Goal: Transaction & Acquisition: Purchase product/service

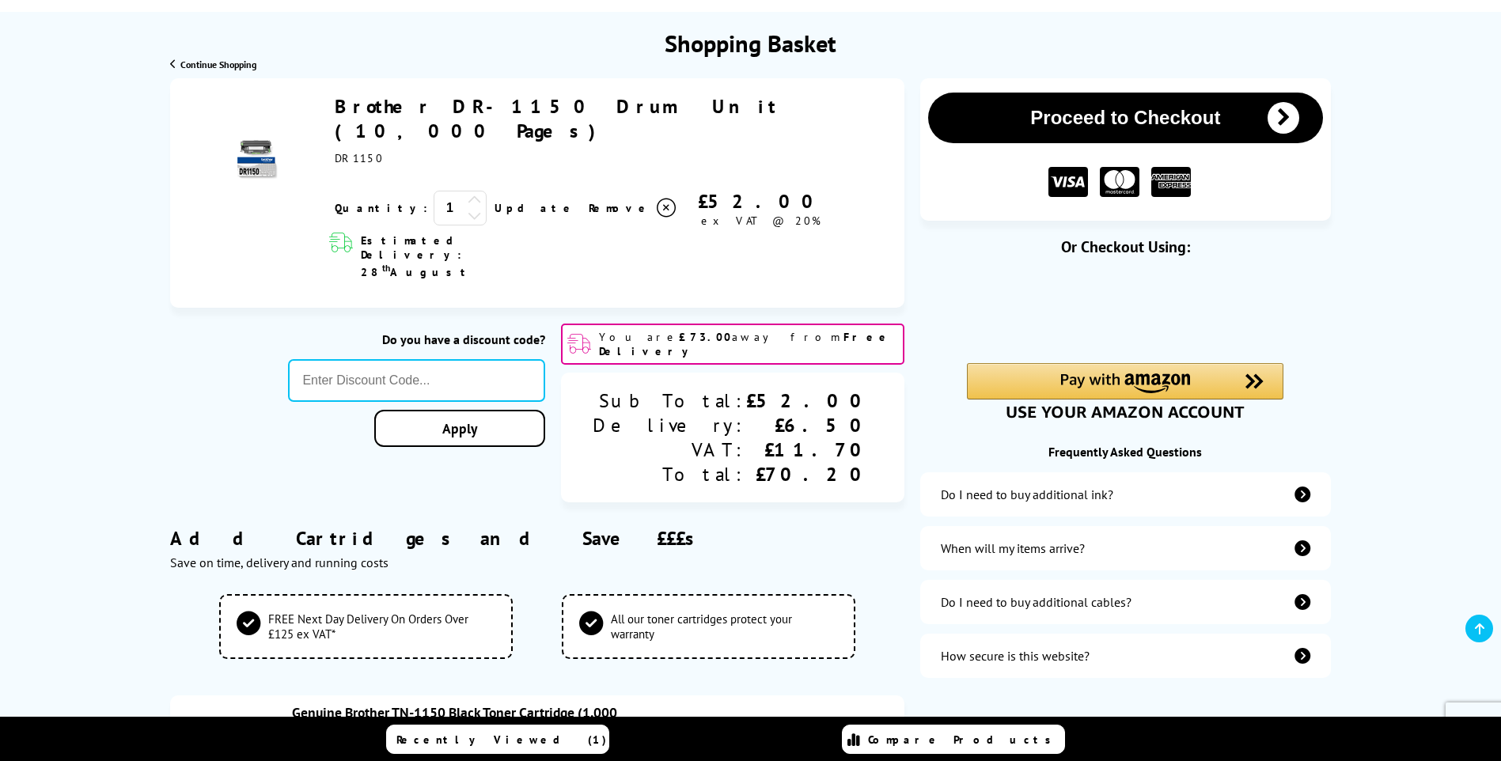
scroll to position [158, 0]
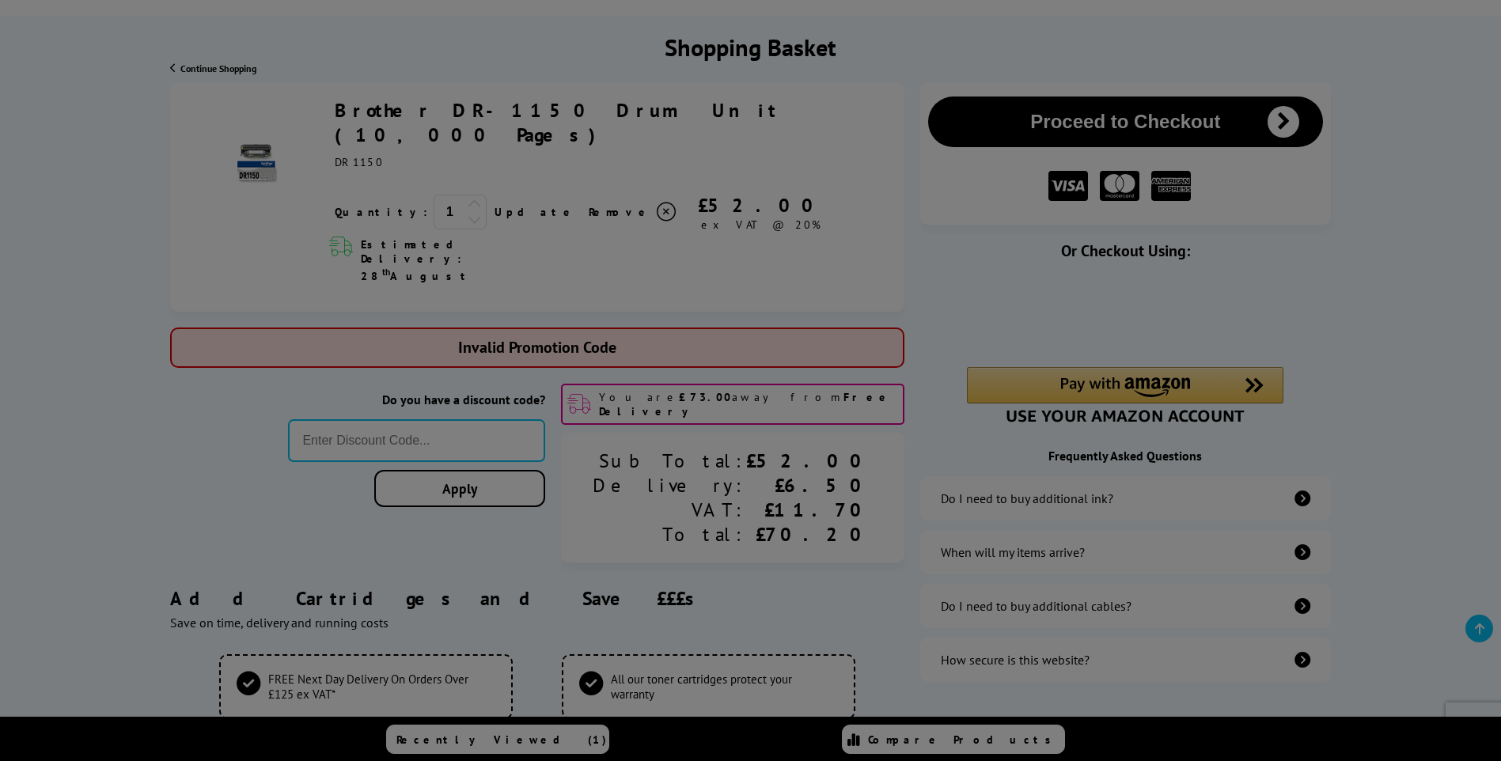
type input "GSFIVEPR"
type input "666"
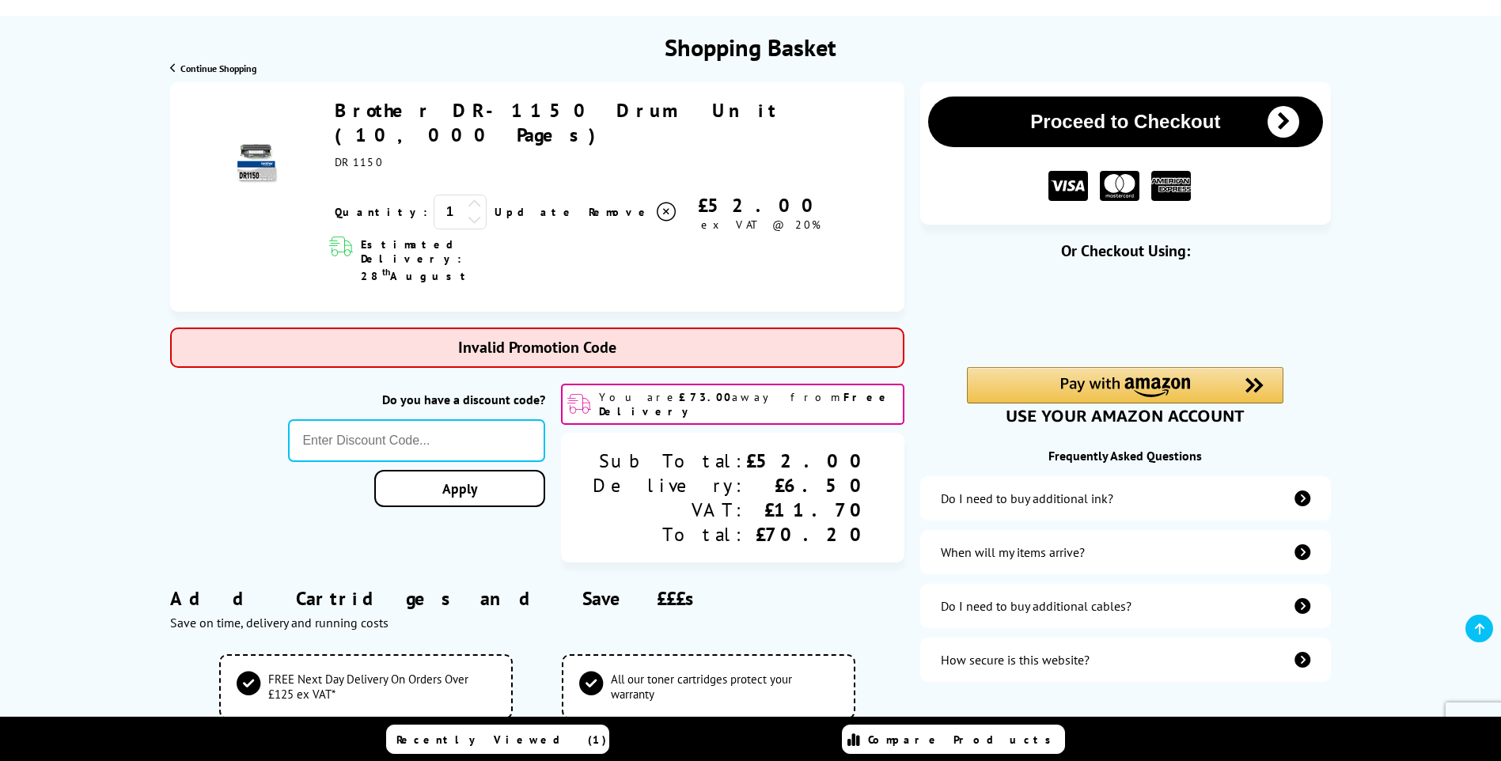
type input "PRINTER5"
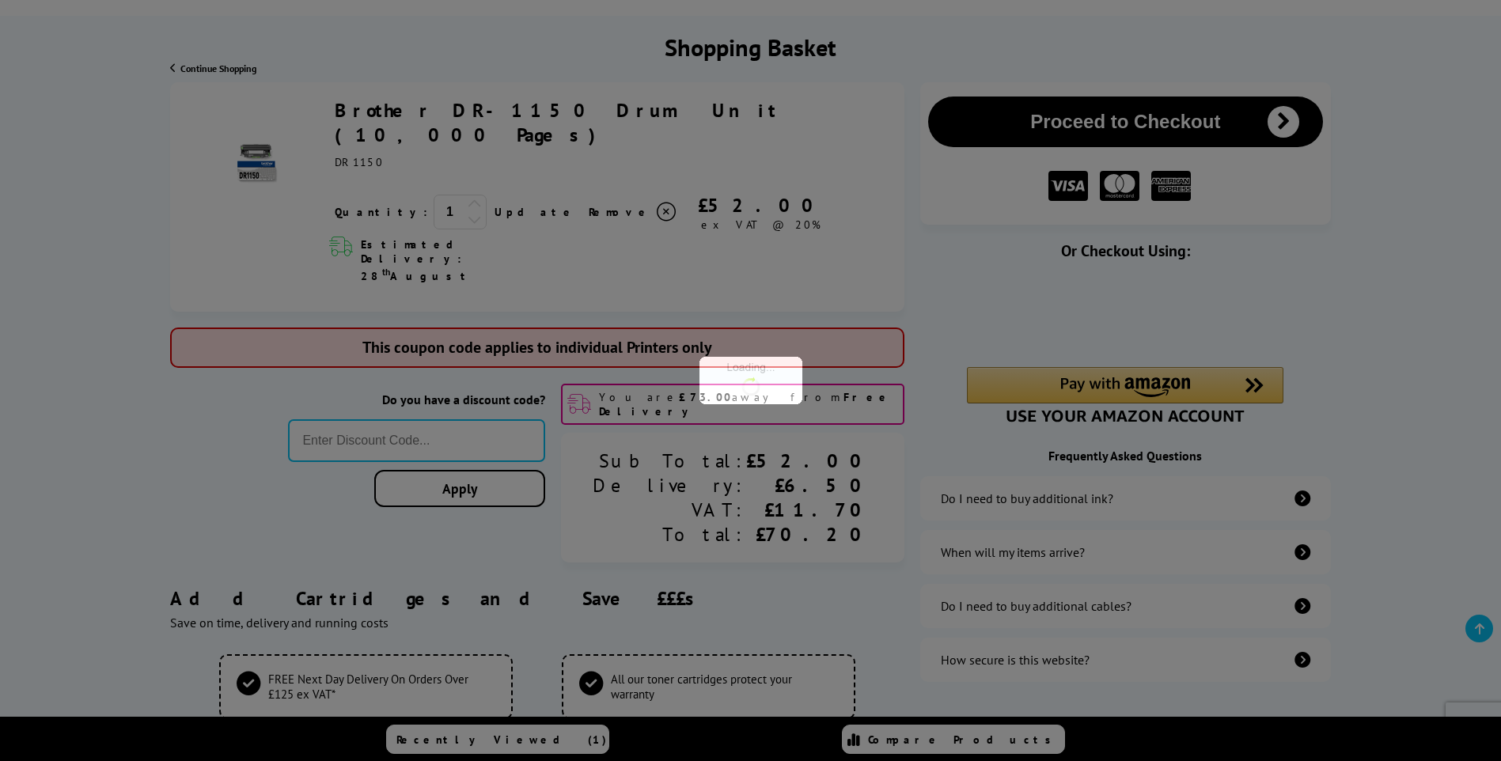
type input "666"
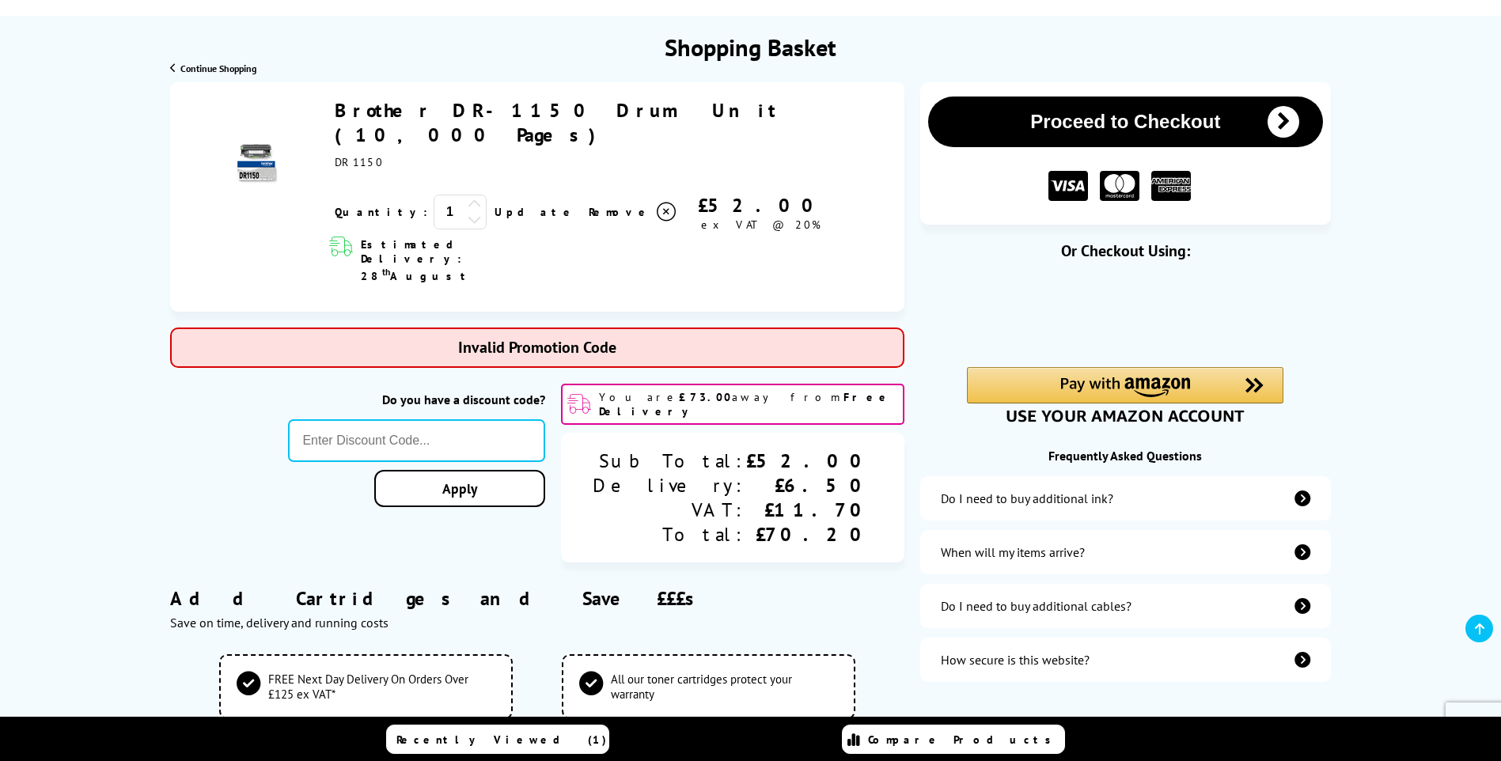
type input "STORY10"
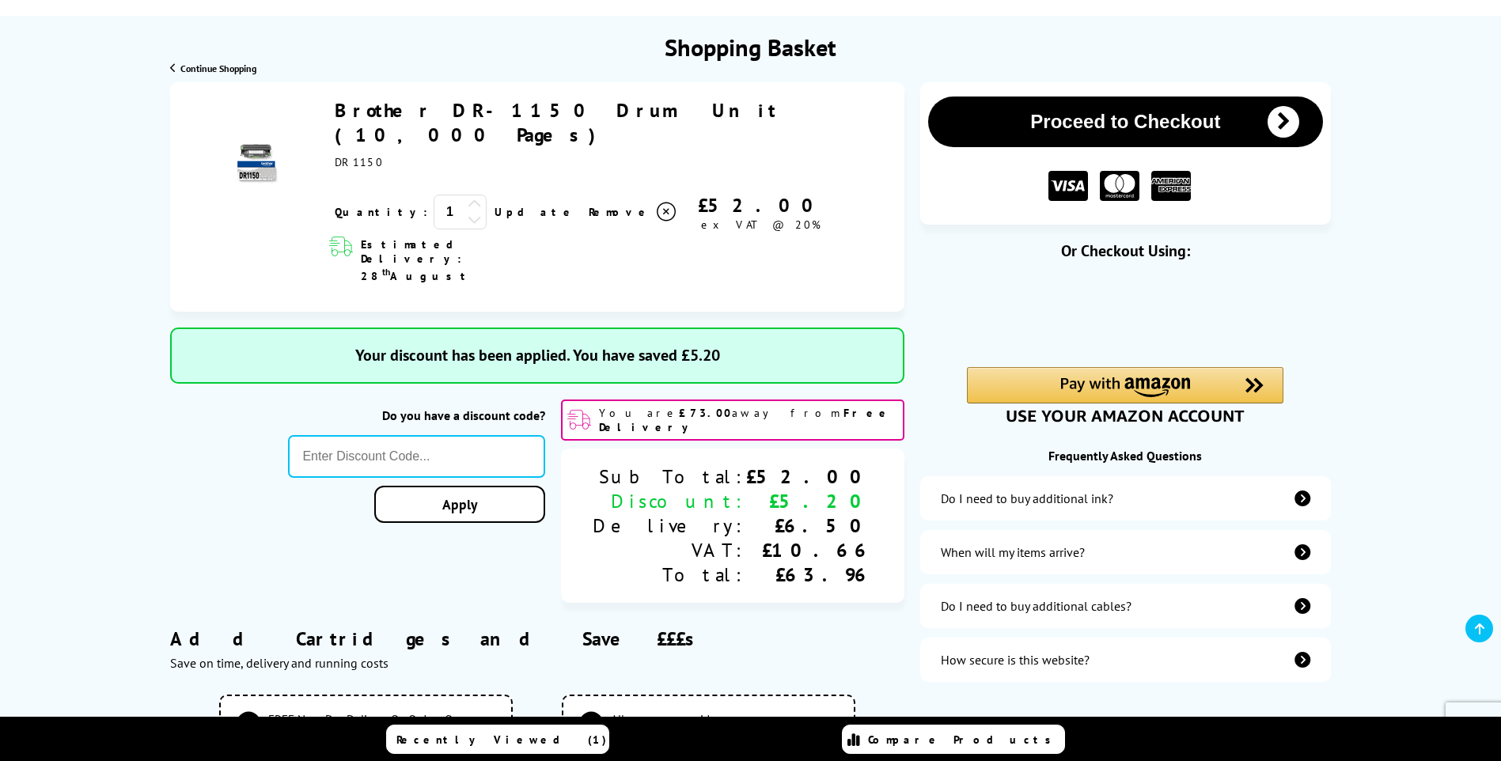
type input "666"
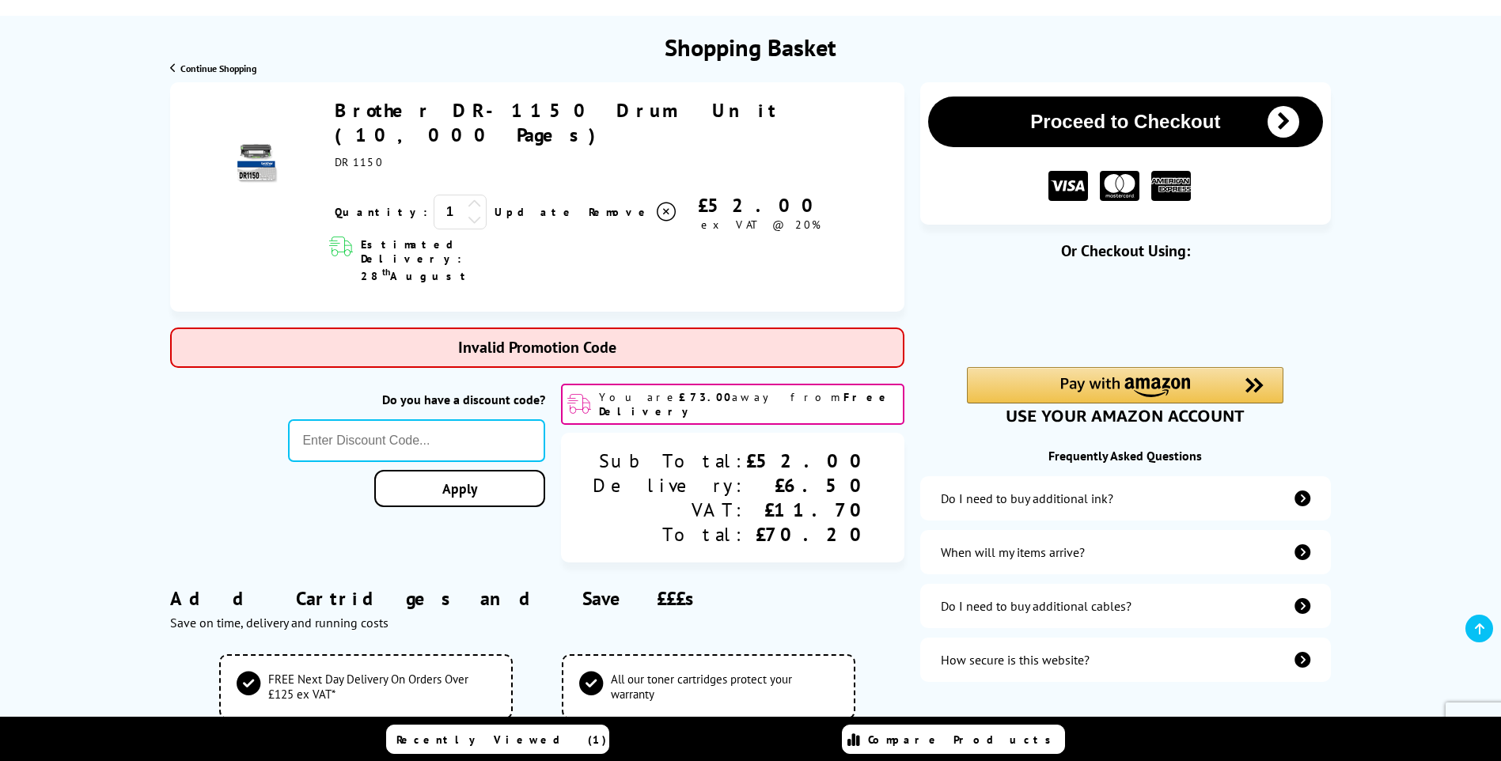
type input "5FOR50"
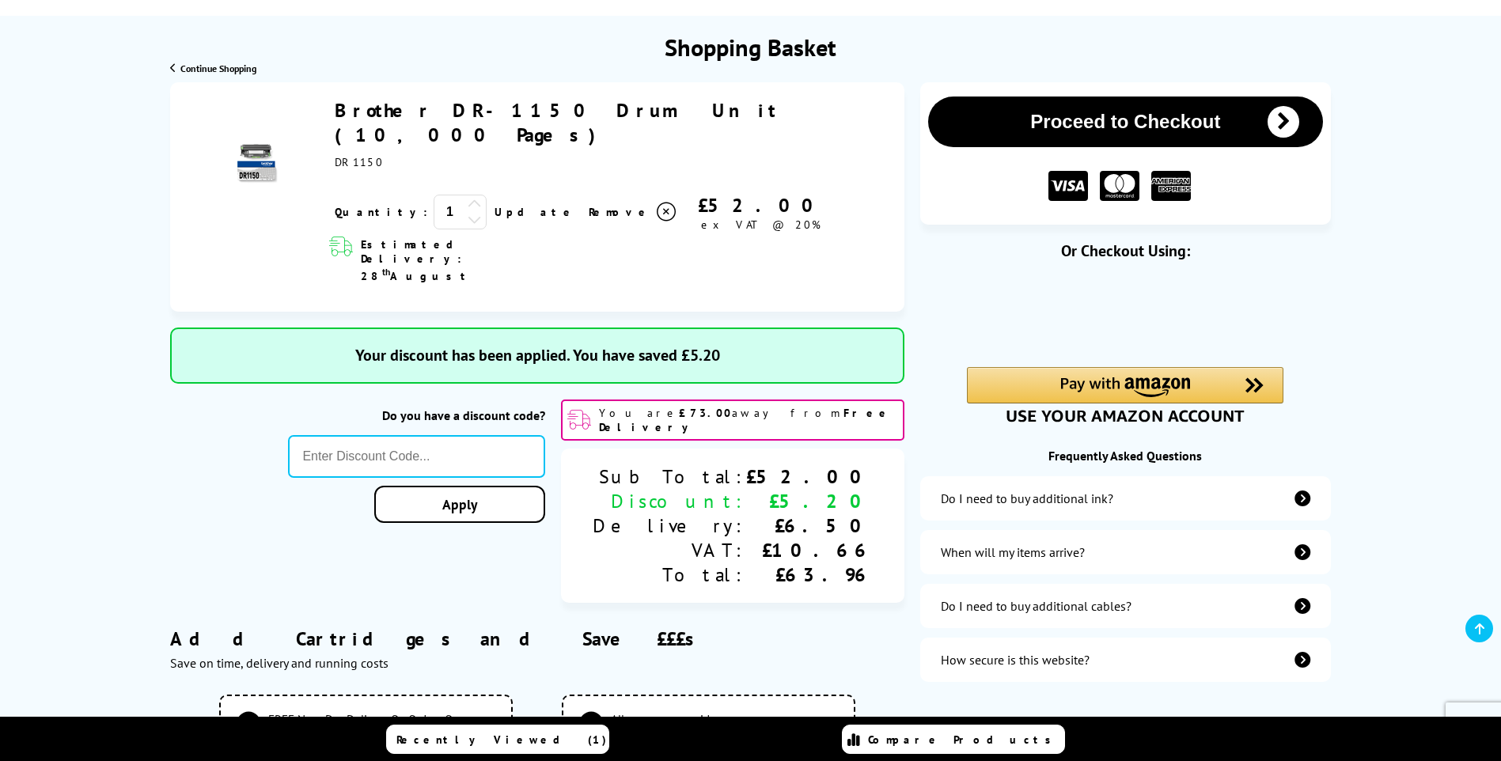
type input "666"
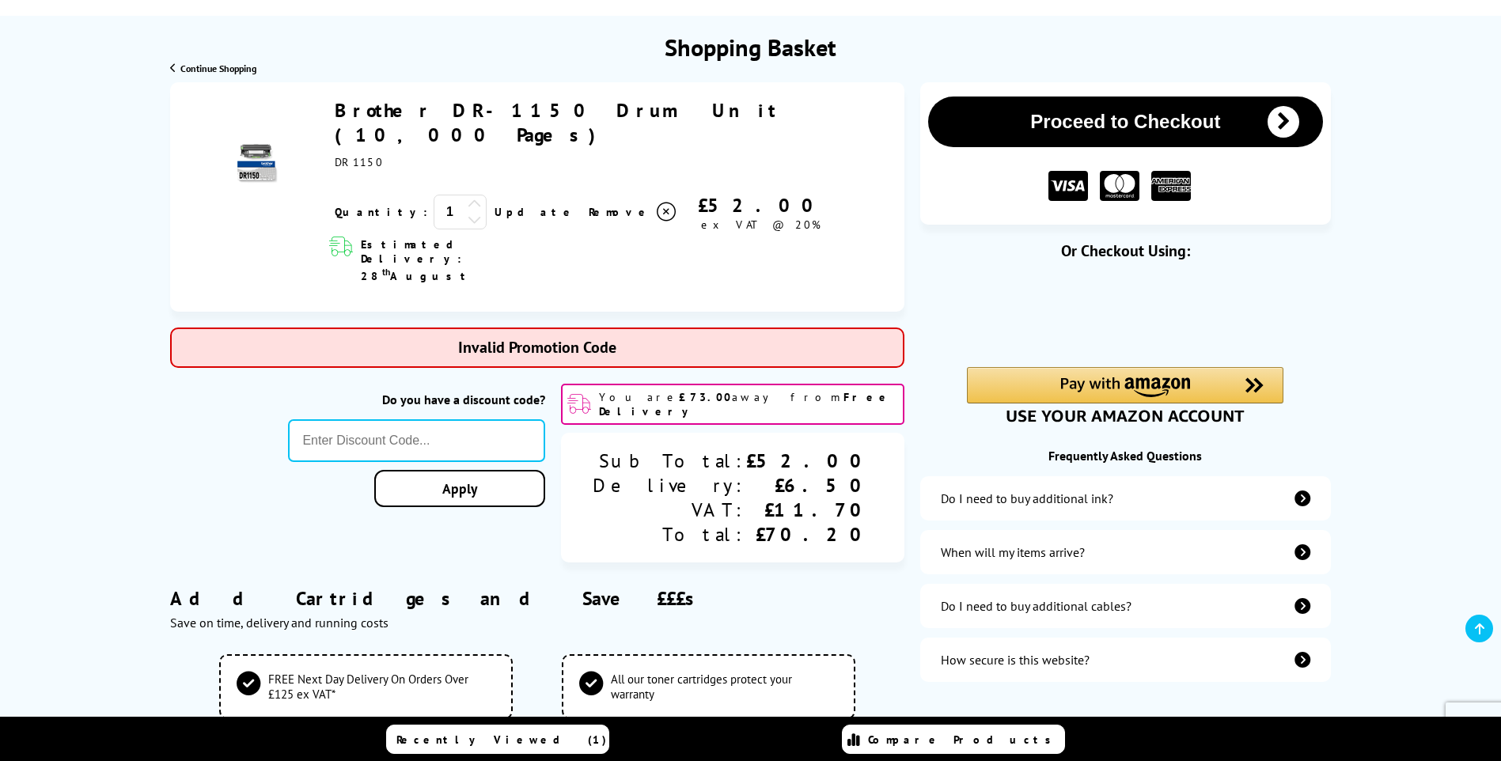
type input "MVC10"
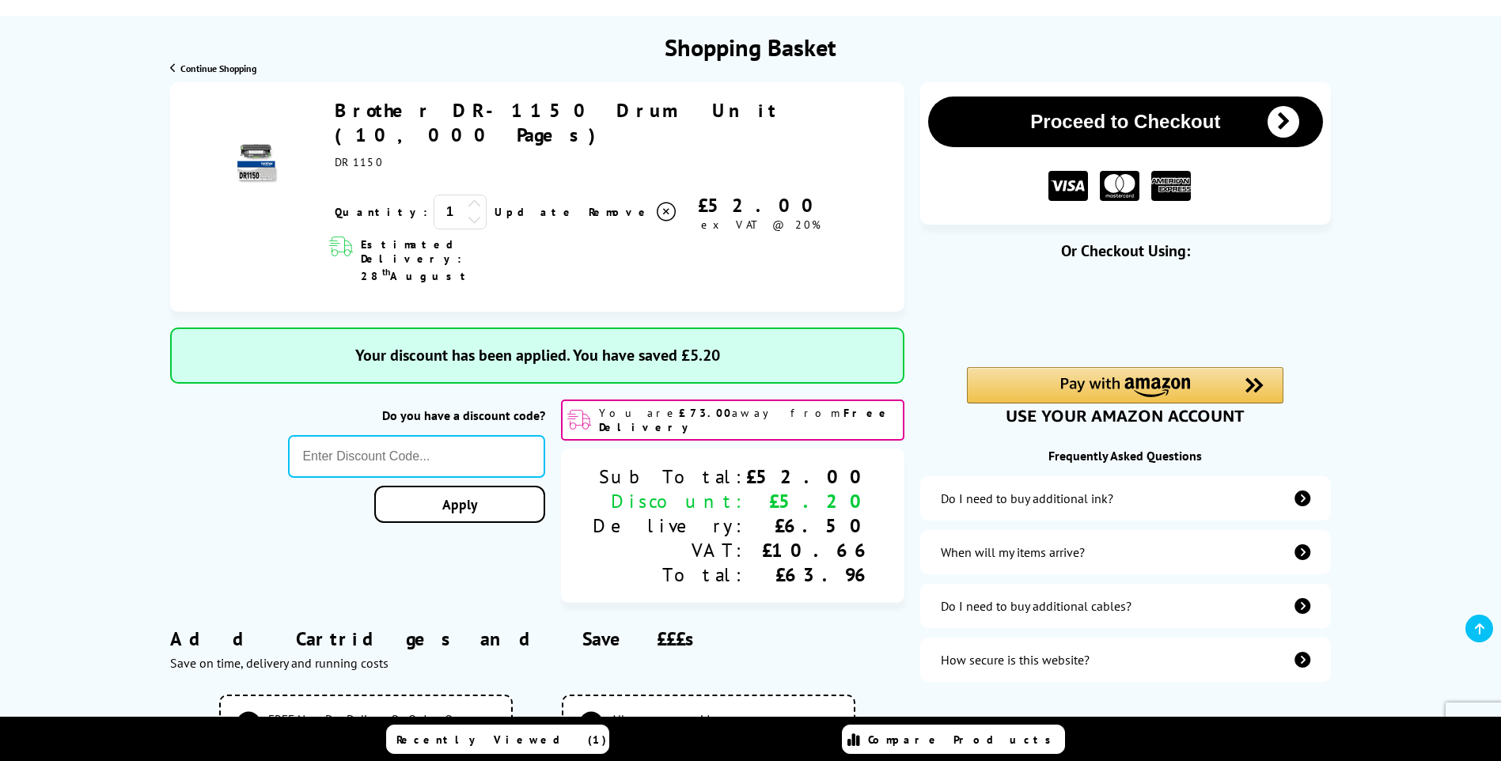
type input "666"
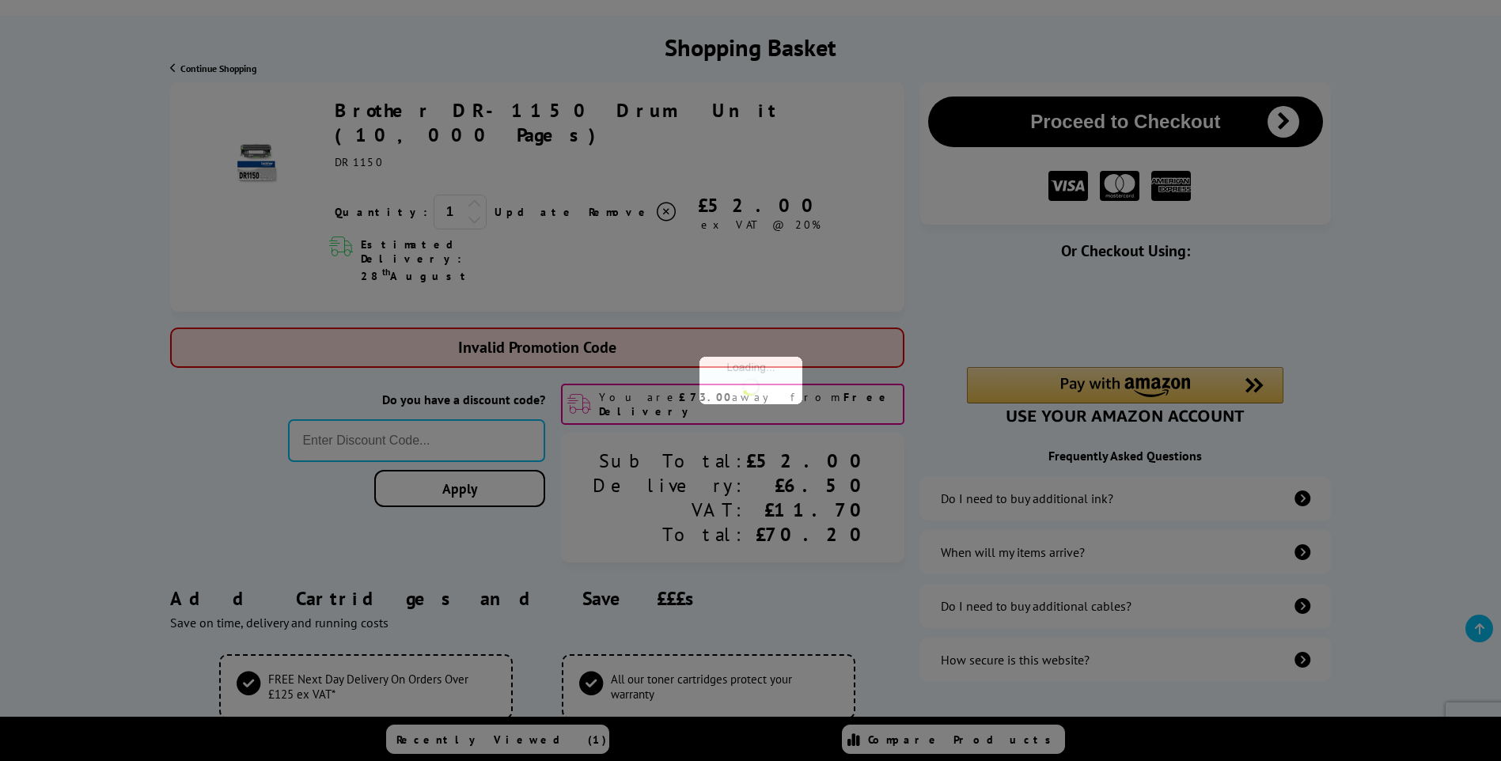
type input "PRINTERFIVE"
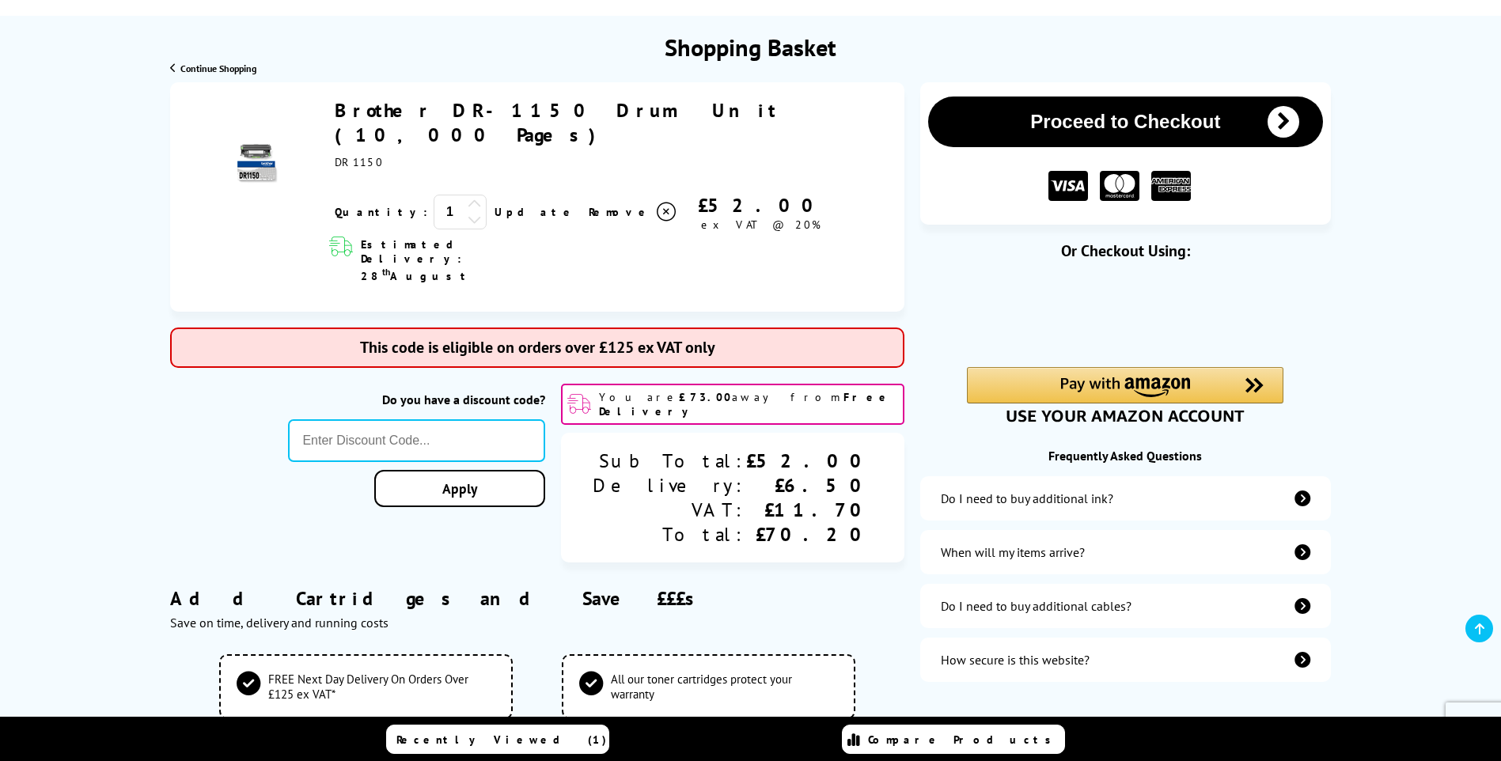
type input "666"
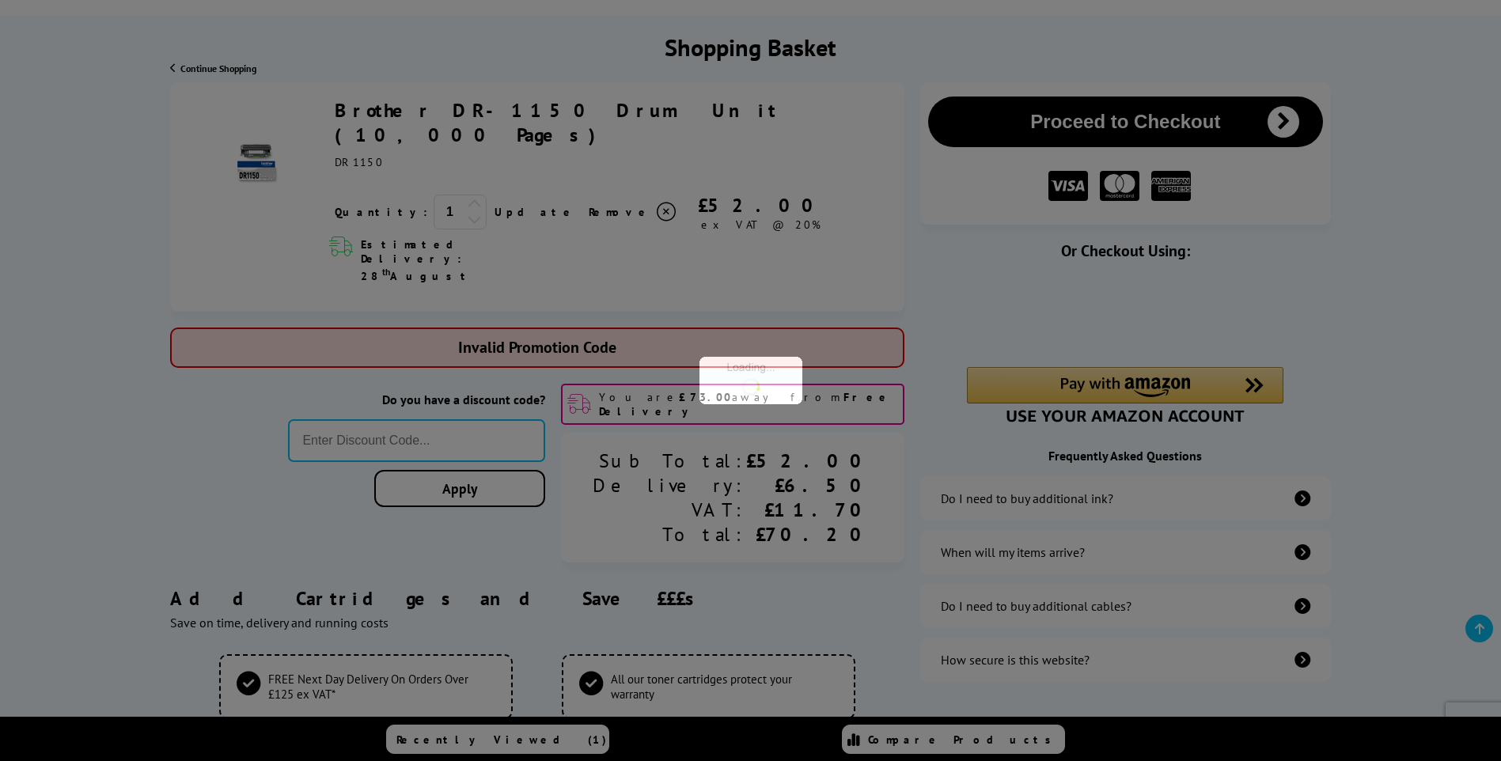
type input "FRPER10"
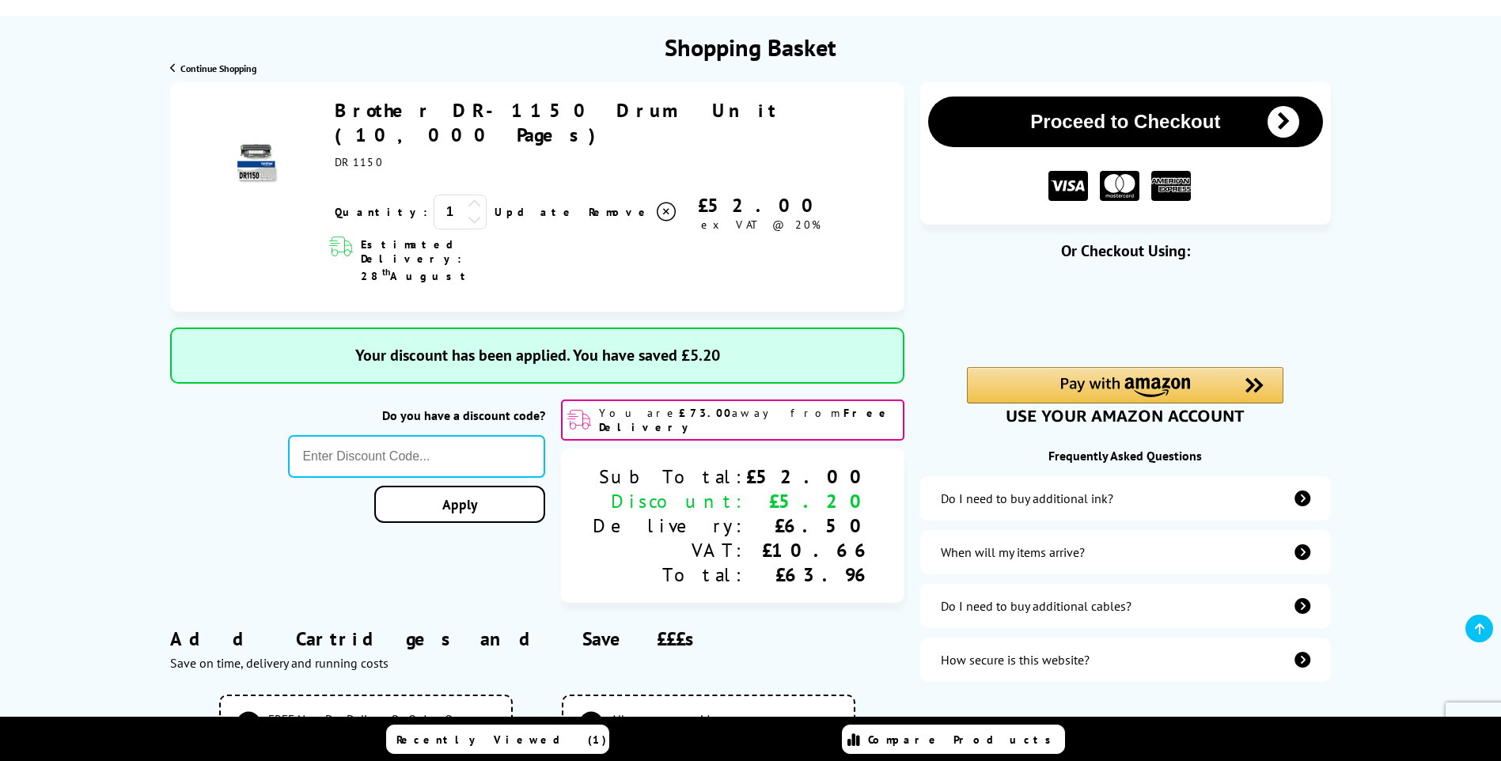
type input "666"
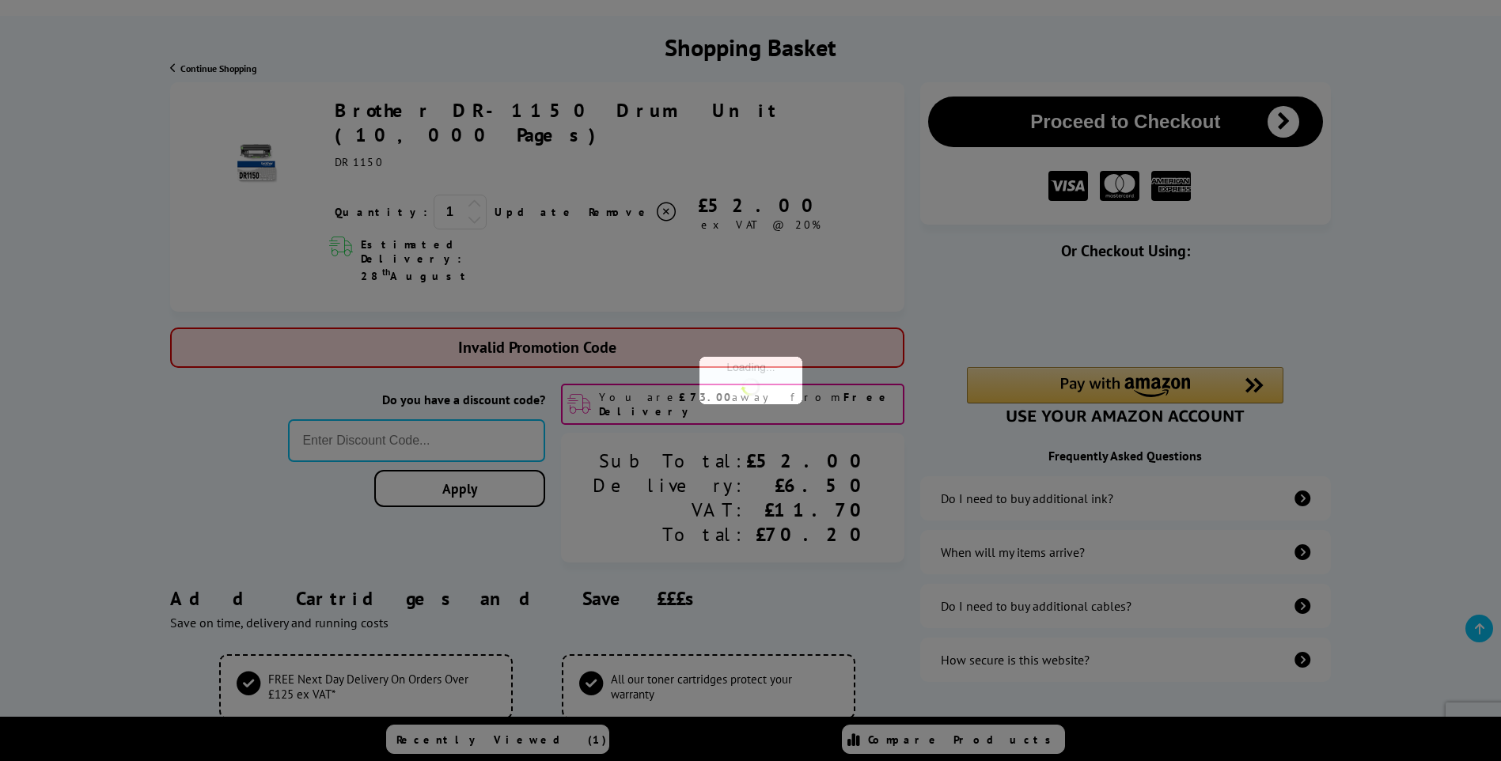
type input "B2BHOUR"
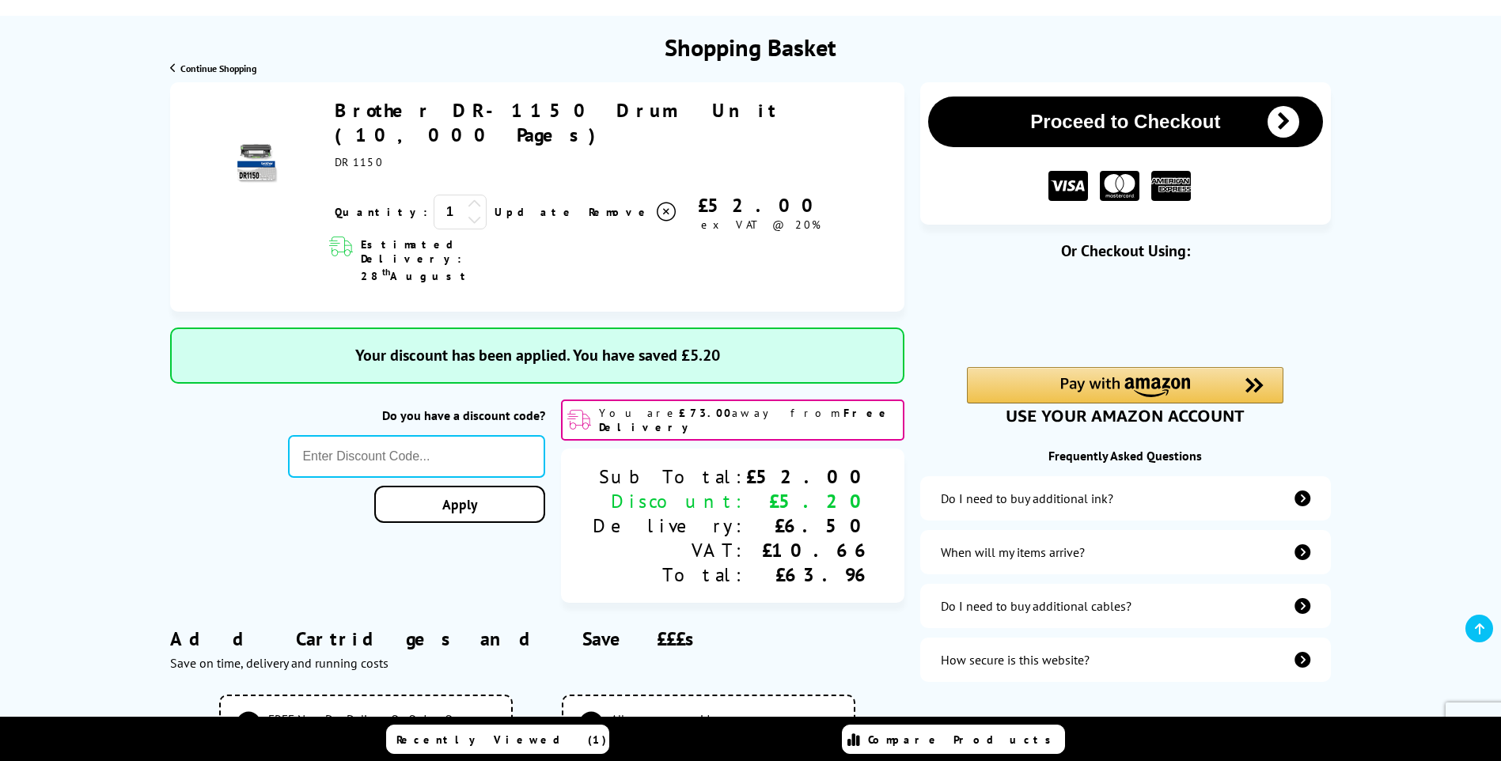
type input "666"
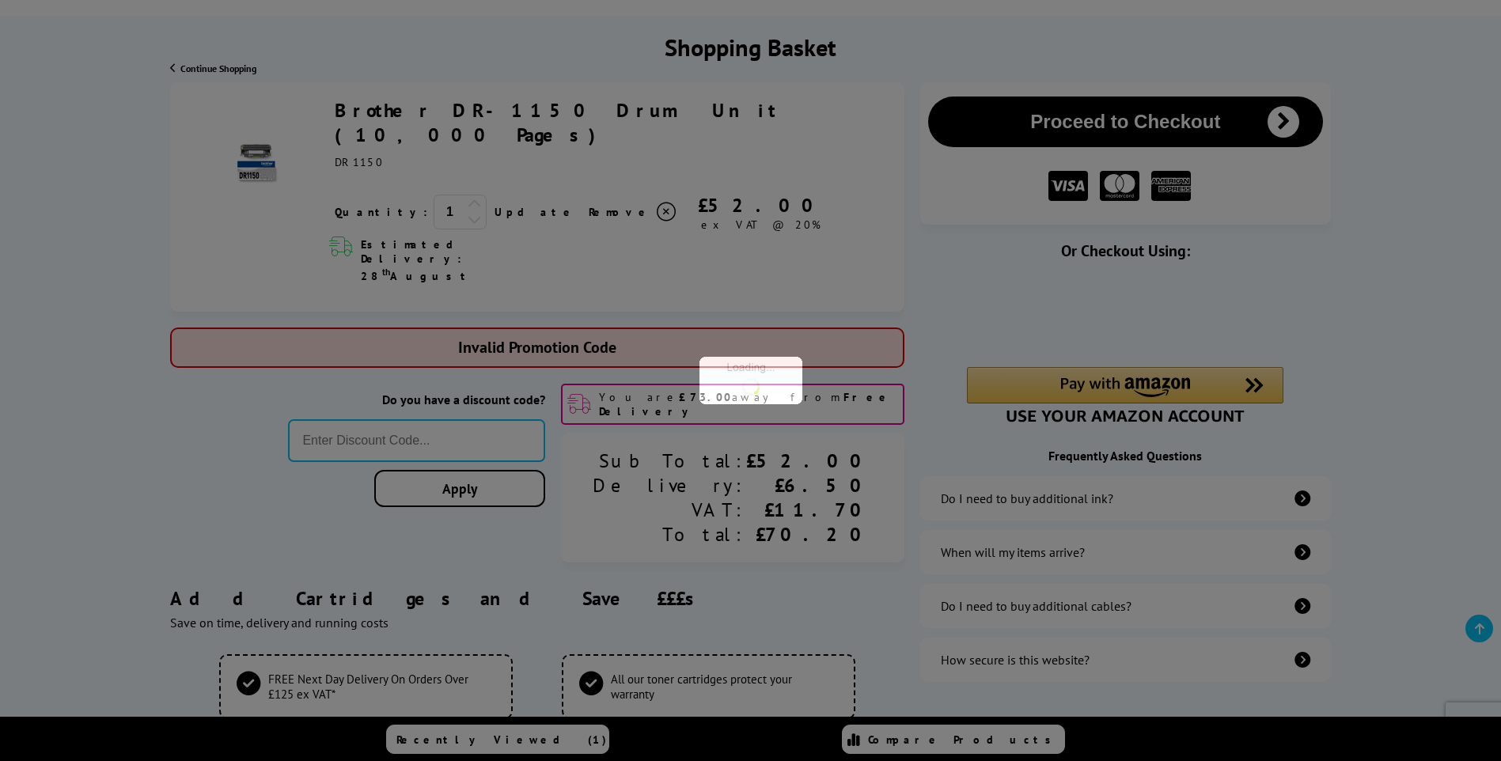
type input "SNAP10"
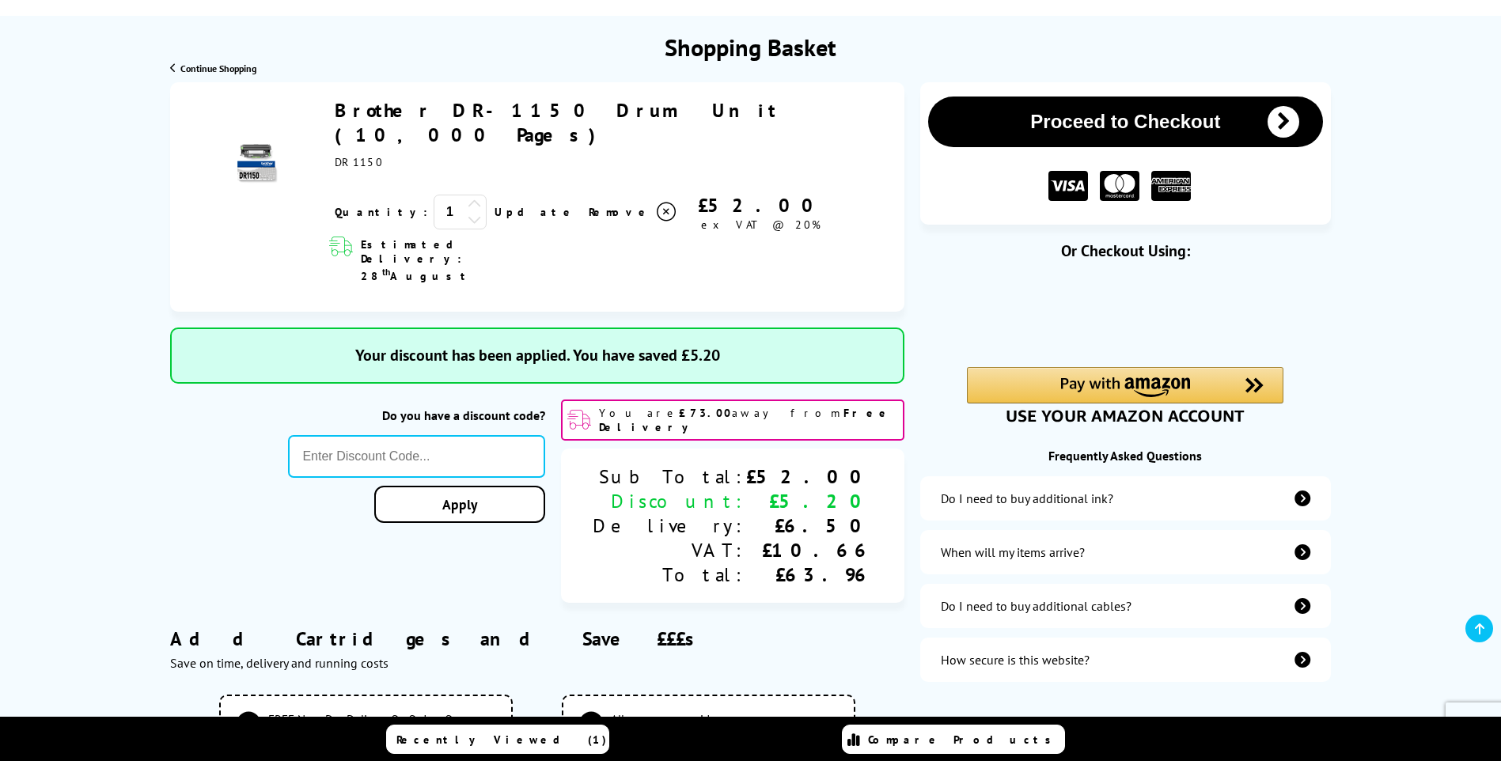
type input "666"
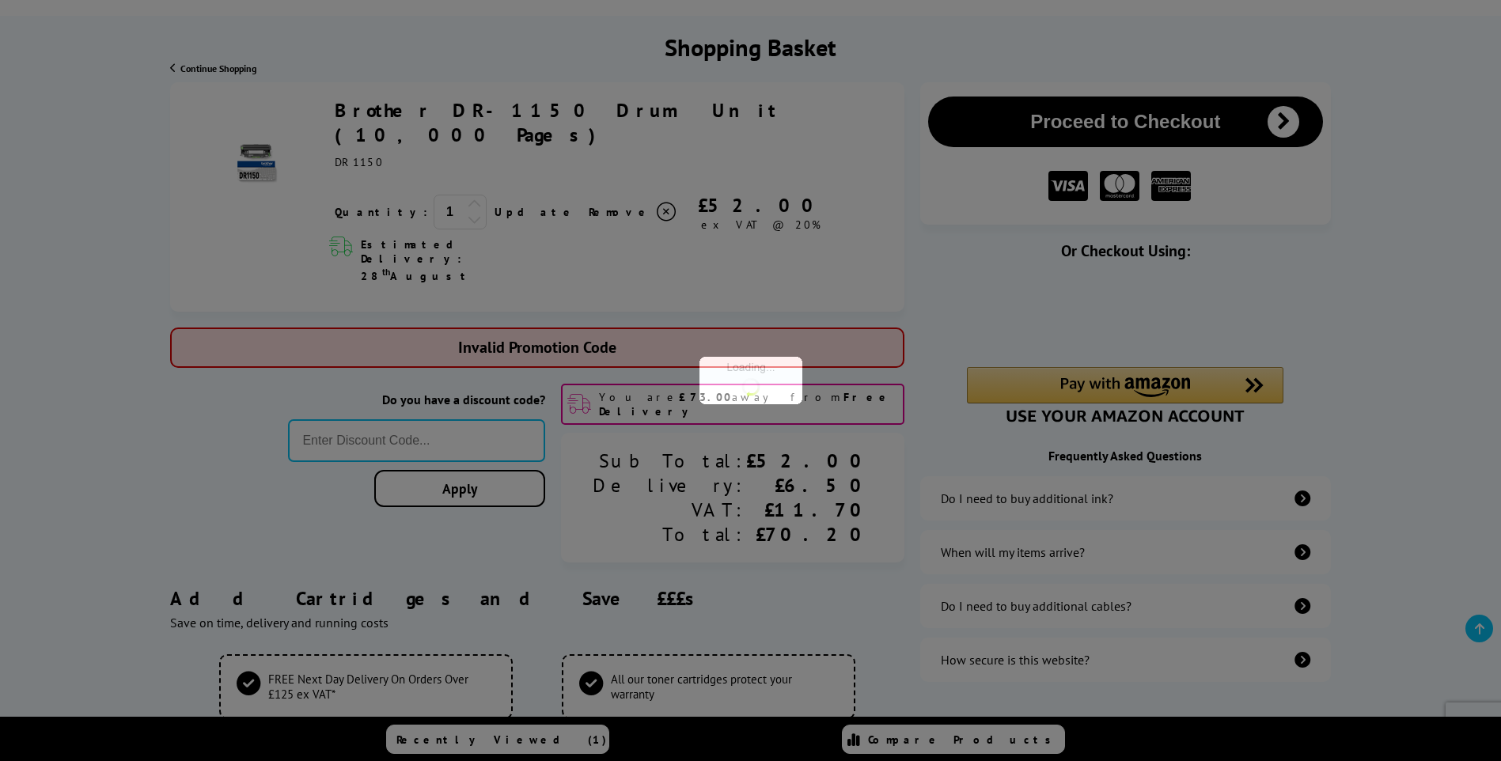
type input "Save5"
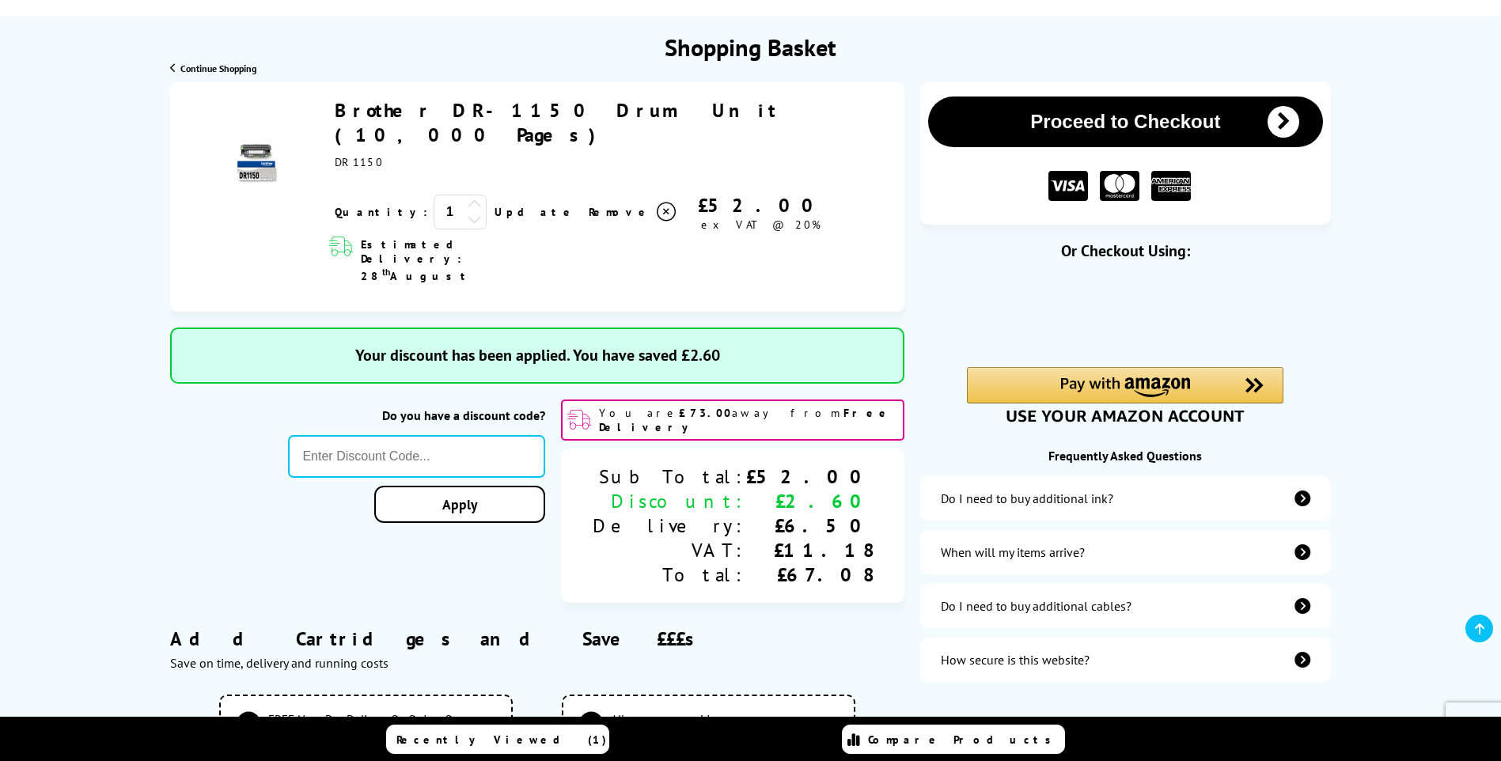
type input "666"
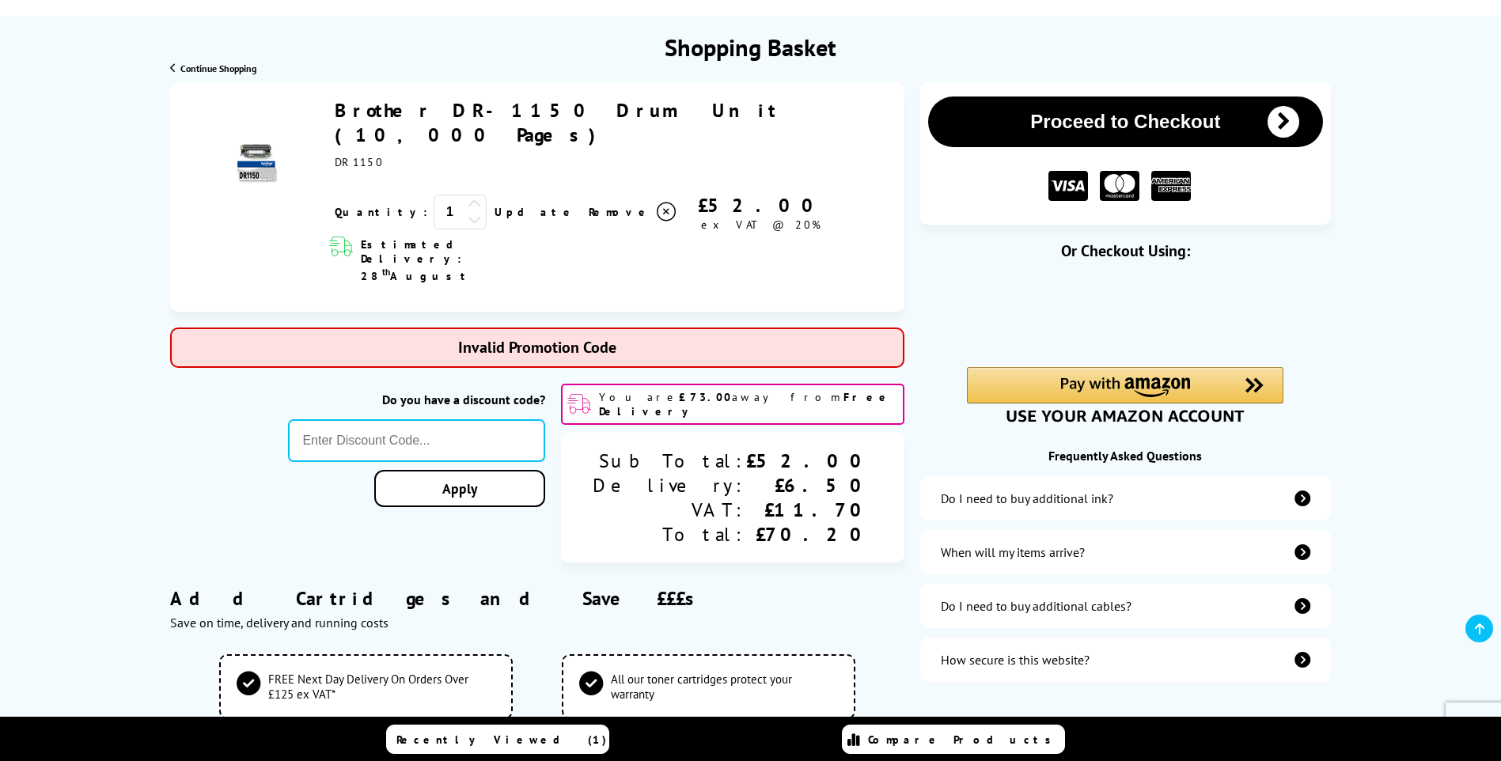
type input "SIGNUP5"
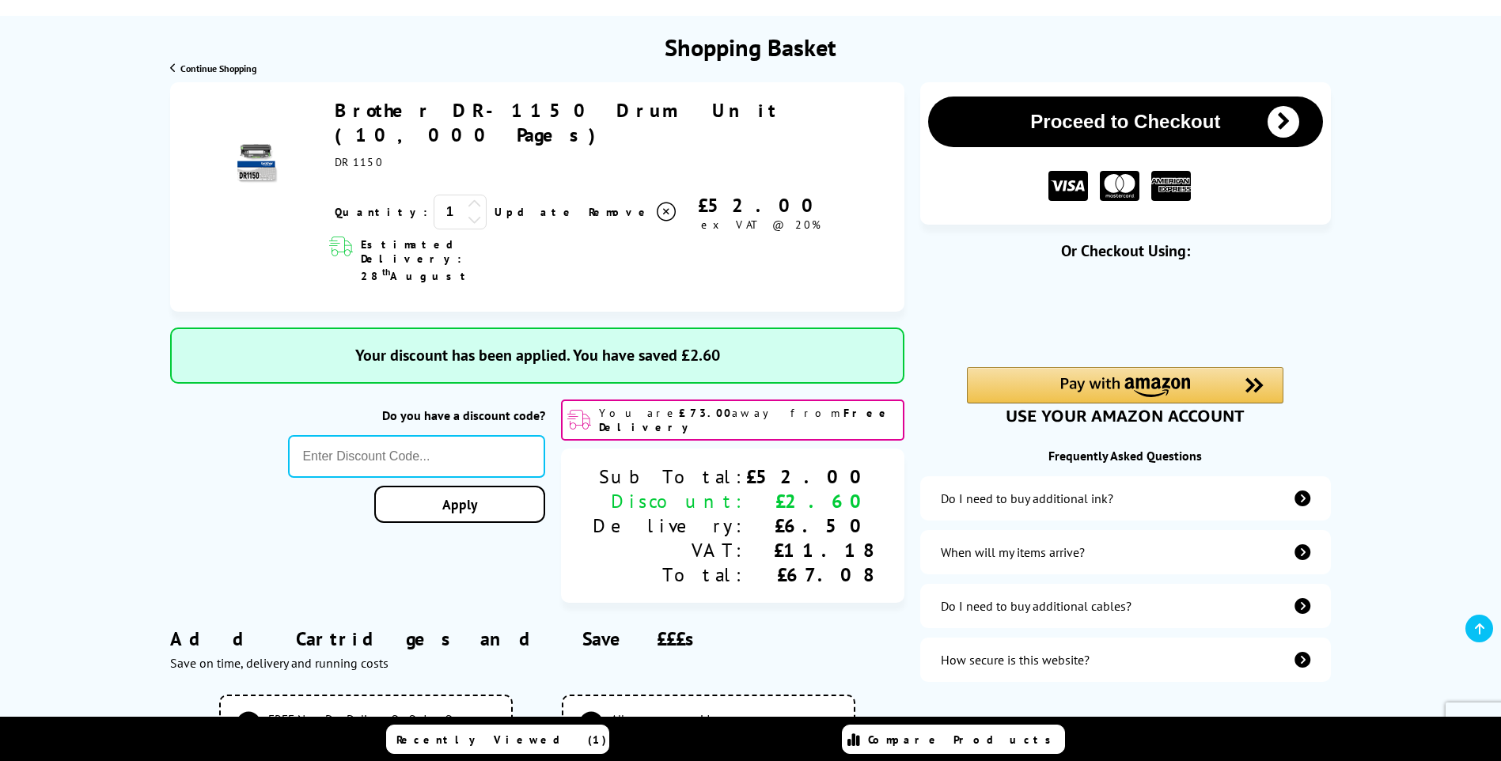
type input "666"
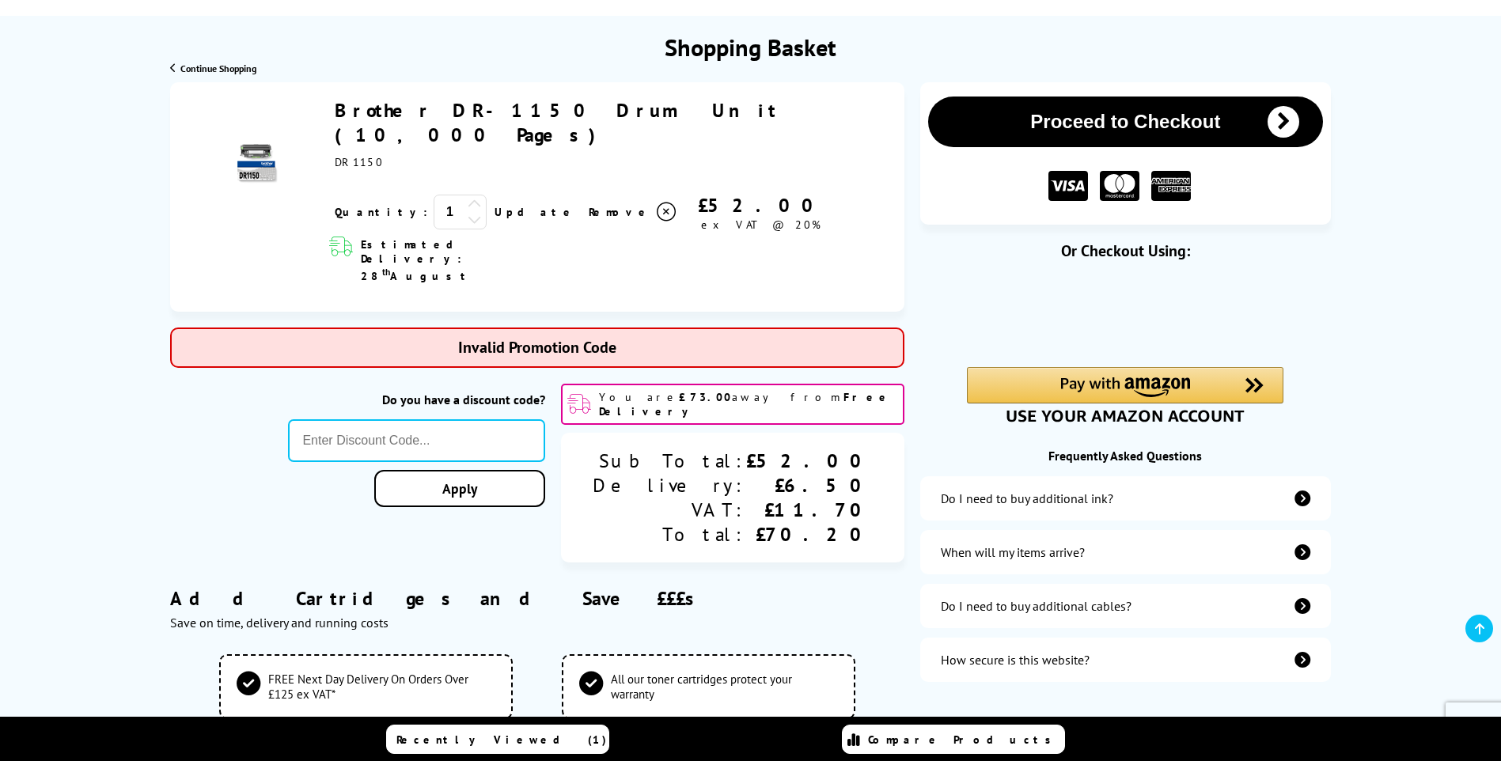
type input "5OFFCONS"
type input "KLPER5"
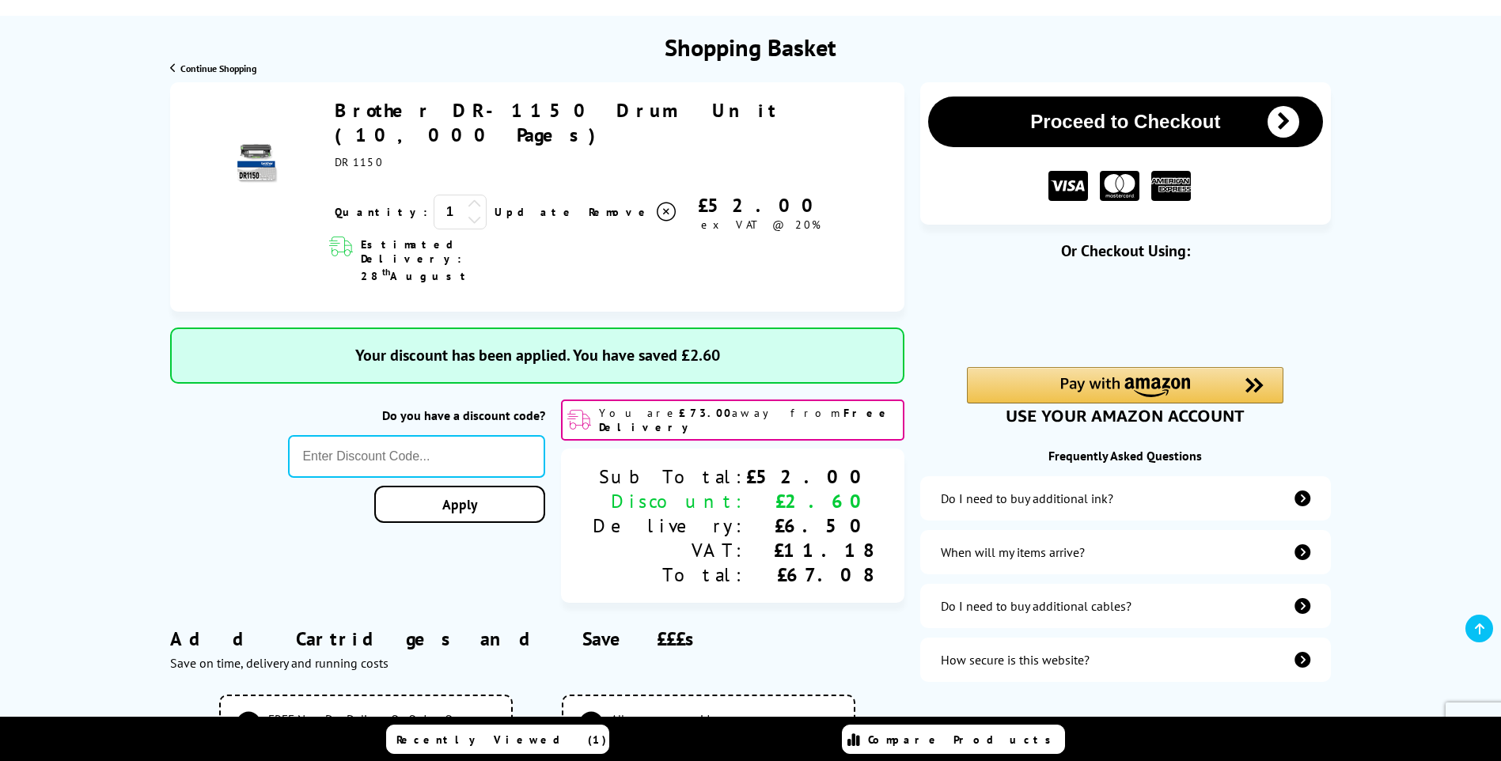
type input "666"
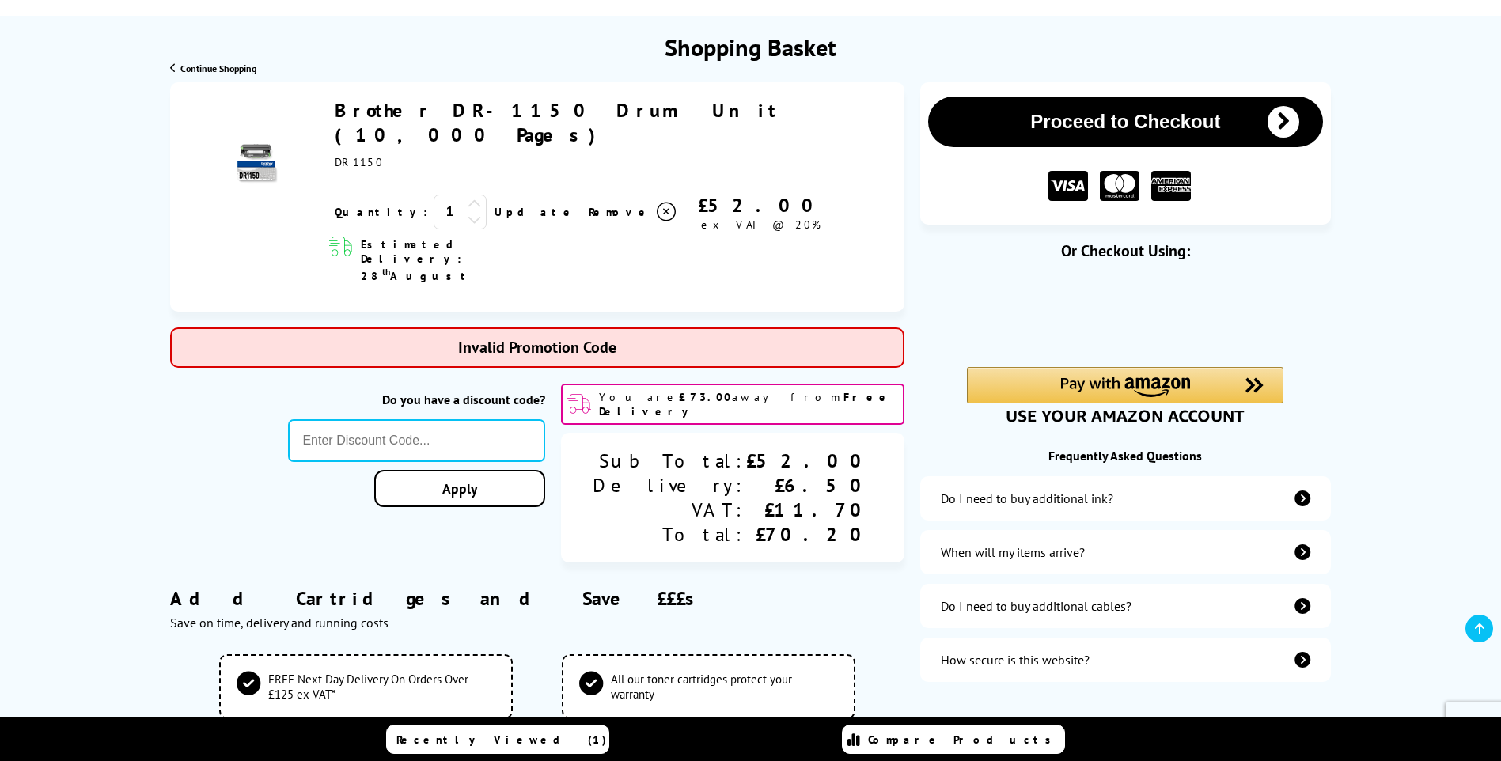
type input "5OFFPRINTERS"
type input "666"
type input "SPRINGFIVE"
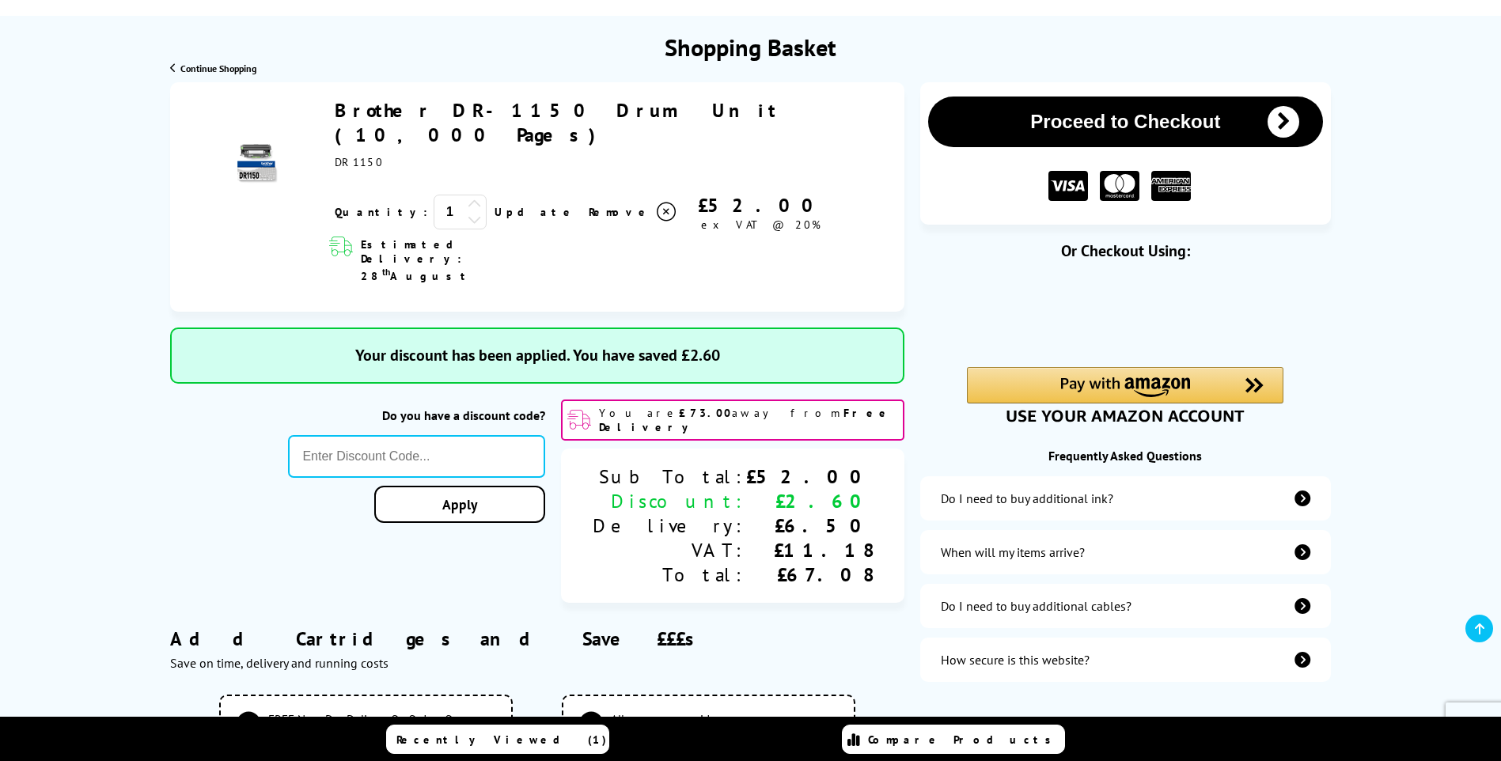
type input "666"
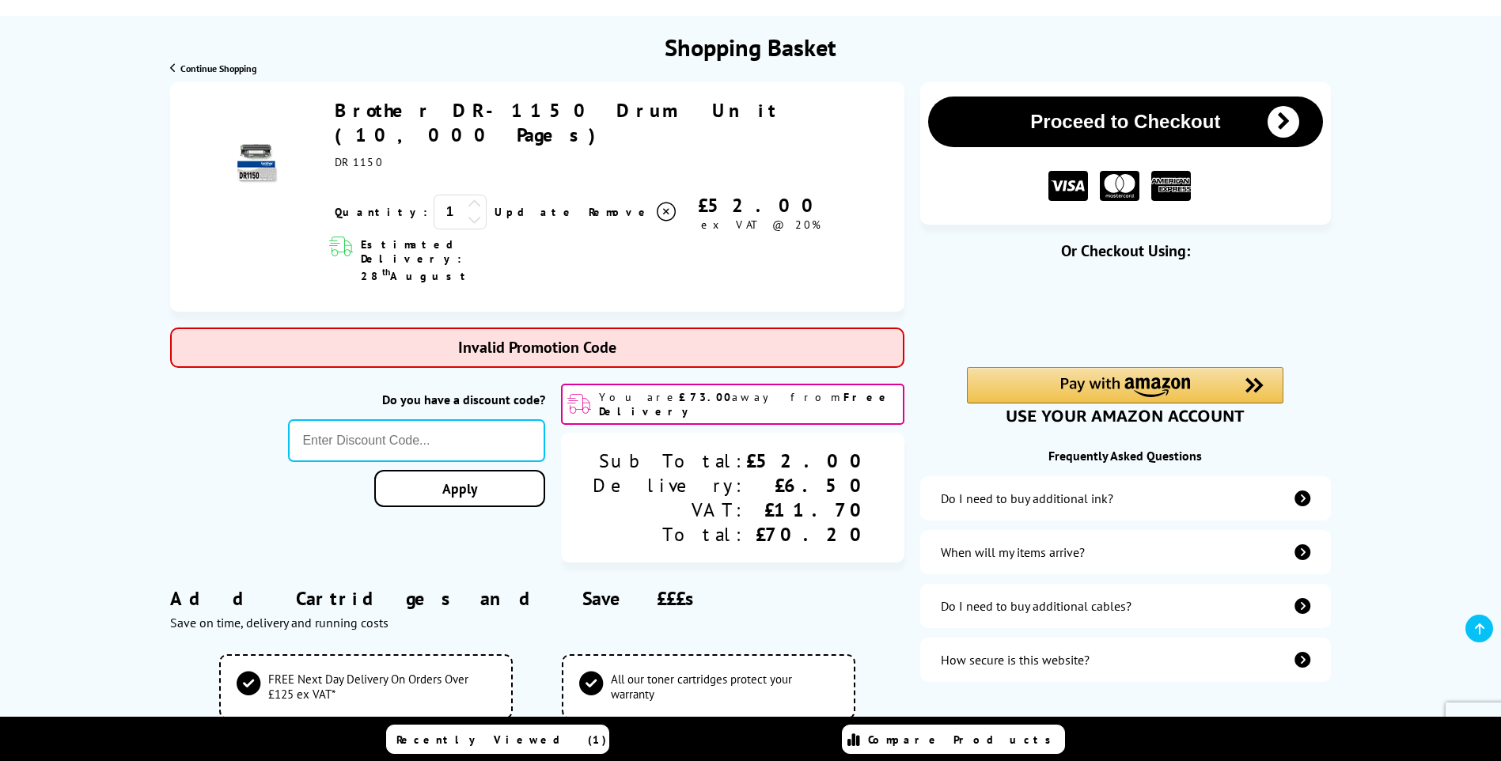
type input "LASERTEN"
type input "666"
type input "STORY10"
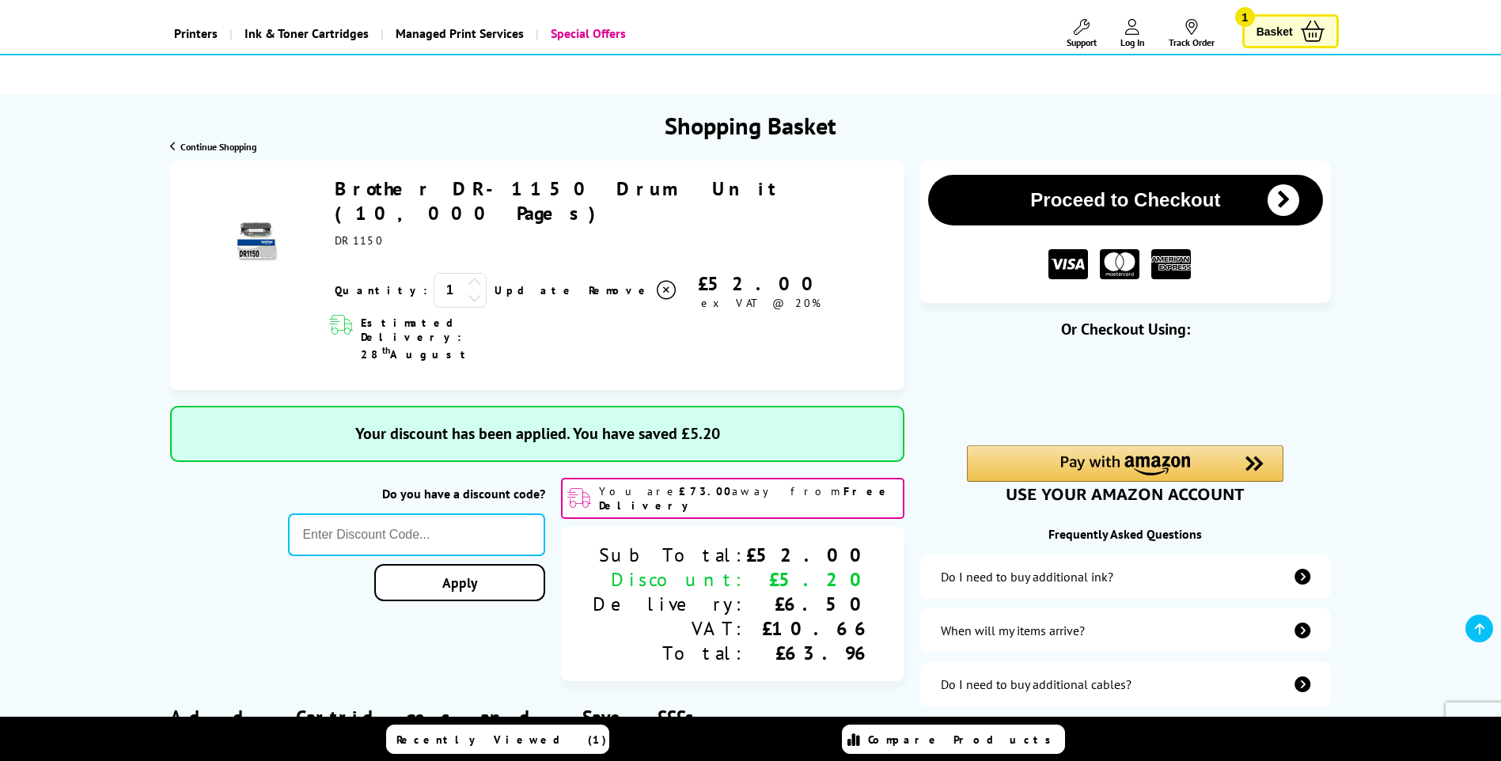
scroll to position [79, 0]
